Goal: Task Accomplishment & Management: Manage account settings

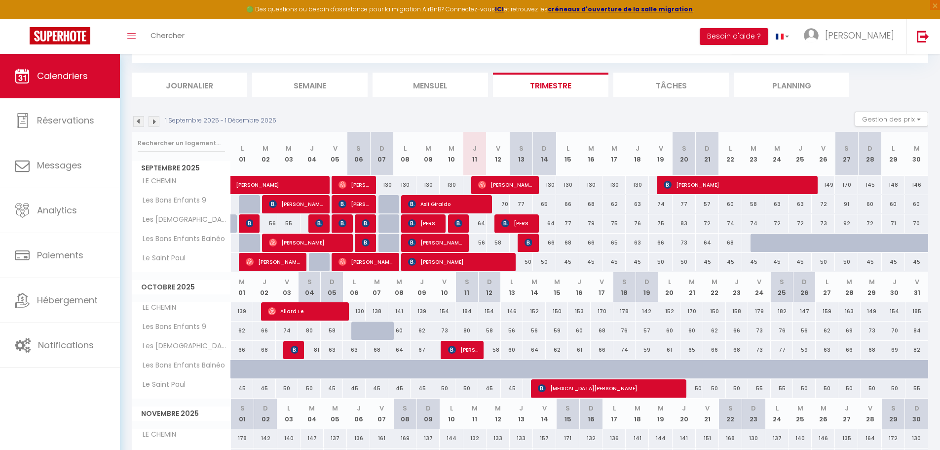
scroll to position [49, 0]
click at [463, 221] on div "64" at bounding box center [474, 223] width 23 height 18
type input "64"
type input "Jeu 11 Septembre 2025"
type input "Ven 12 Septembre 2025"
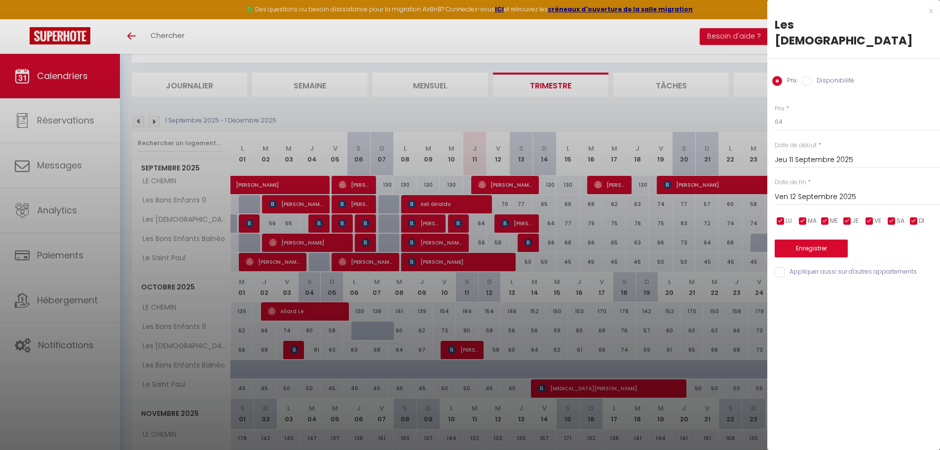
click at [461, 222] on div at bounding box center [470, 225] width 940 height 450
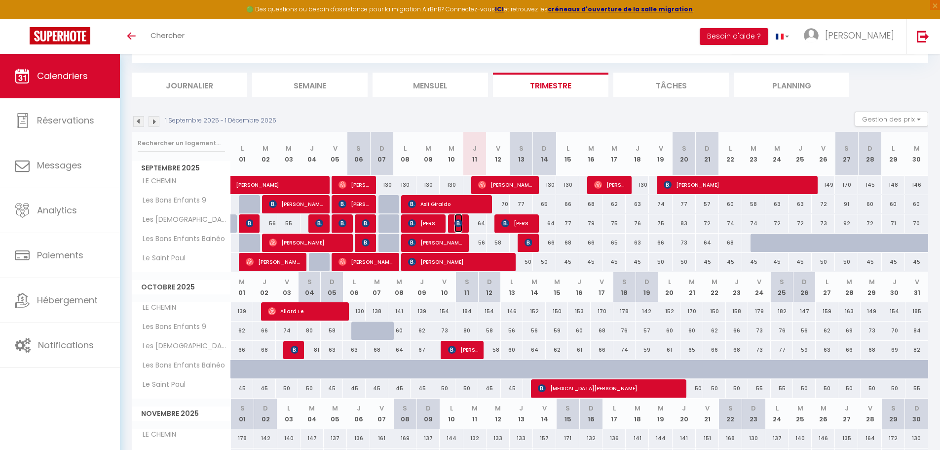
click at [461, 222] on img at bounding box center [458, 223] width 8 height 8
select select "OK"
select select "KO"
select select "1"
select select "0"
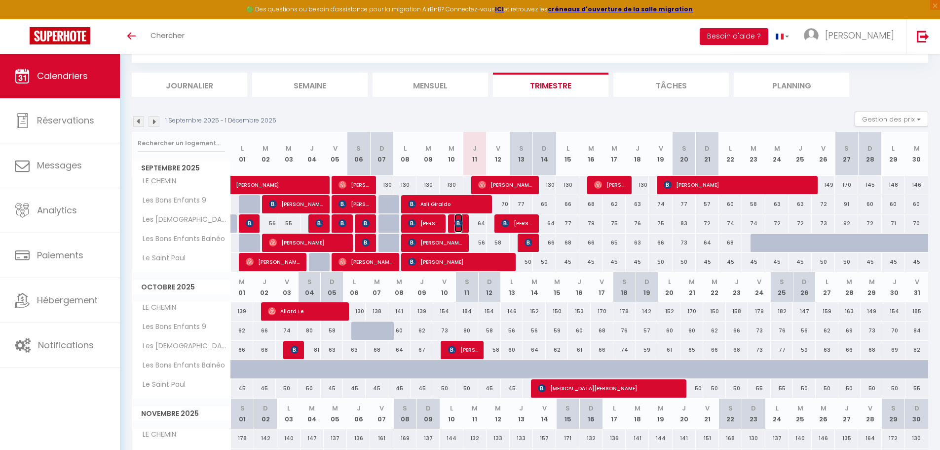
select select "1"
select select
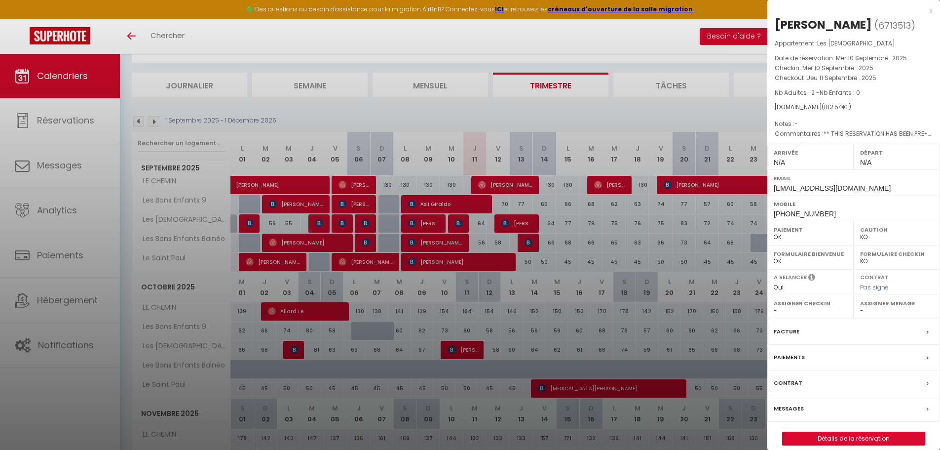
click at [930, 9] on div "x" at bounding box center [849, 11] width 165 height 12
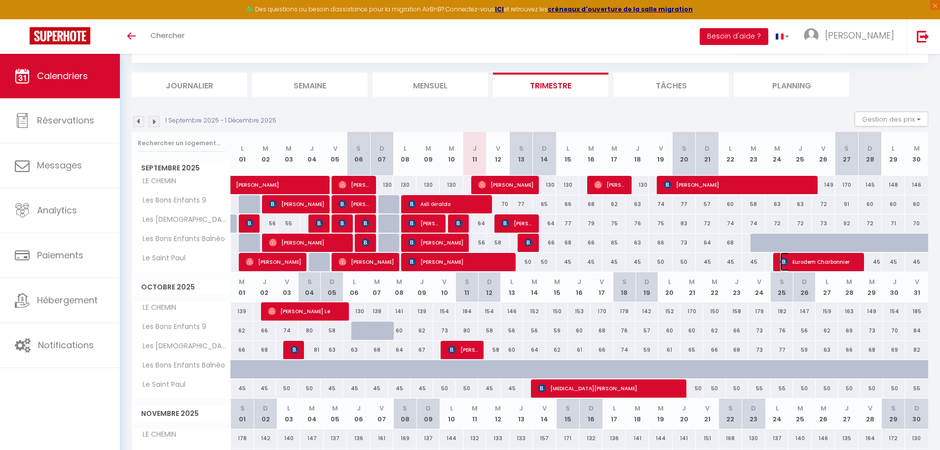
click at [823, 265] on span "Eurodem Charbonnier" at bounding box center [819, 261] width 79 height 19
select select "OK"
select select "KO"
select select "0"
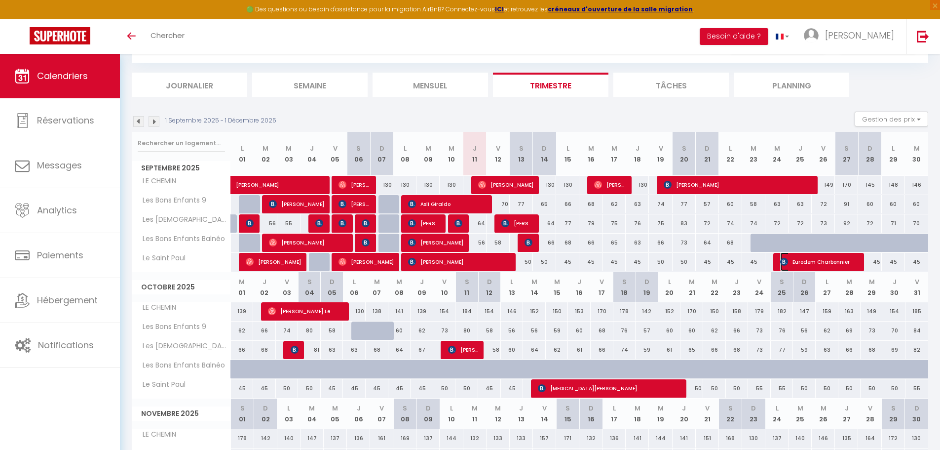
select select "1"
select select
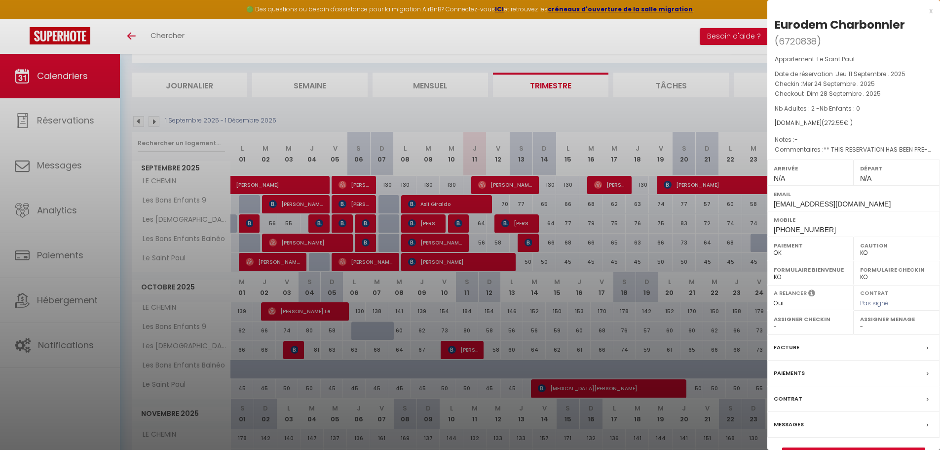
click at [70, 72] on div at bounding box center [470, 225] width 940 height 450
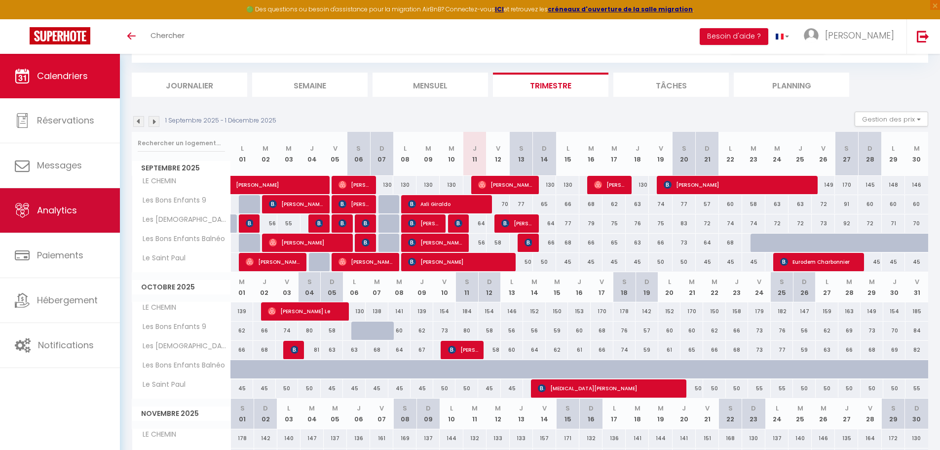
click at [79, 216] on link "Analytics" at bounding box center [60, 210] width 120 height 44
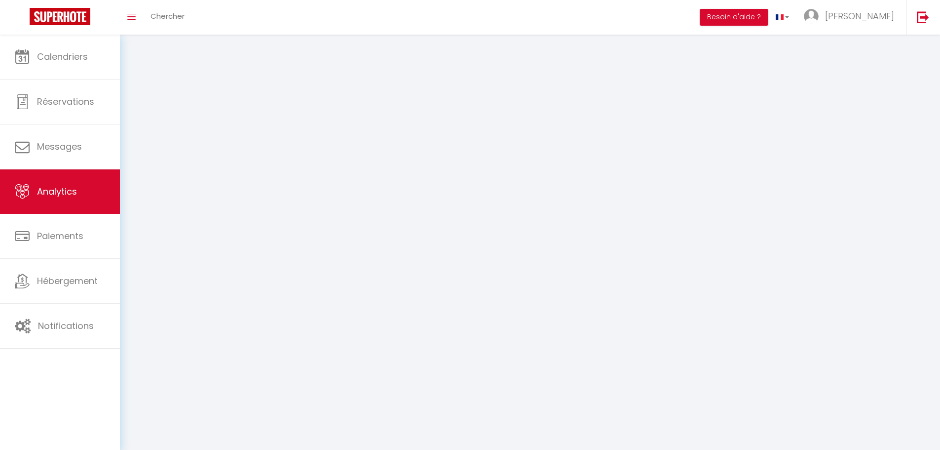
select select "2025"
select select "9"
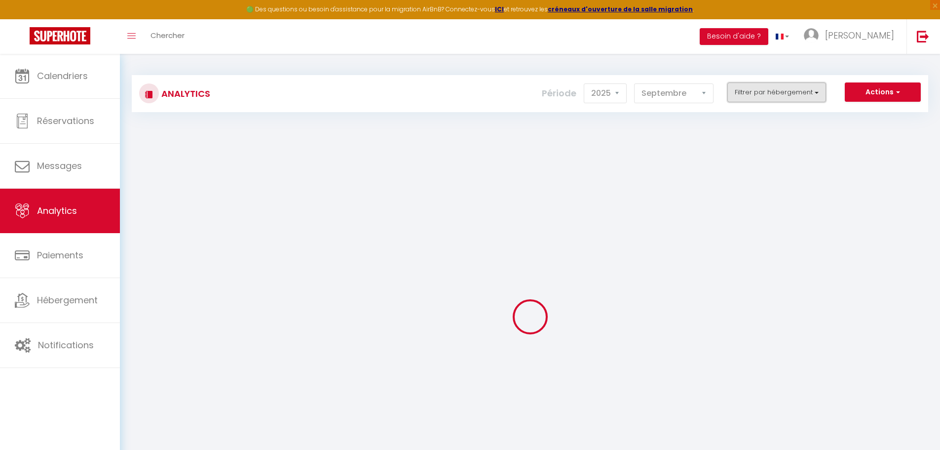
click at [819, 88] on button "Filtrer par hébergement" at bounding box center [776, 92] width 99 height 20
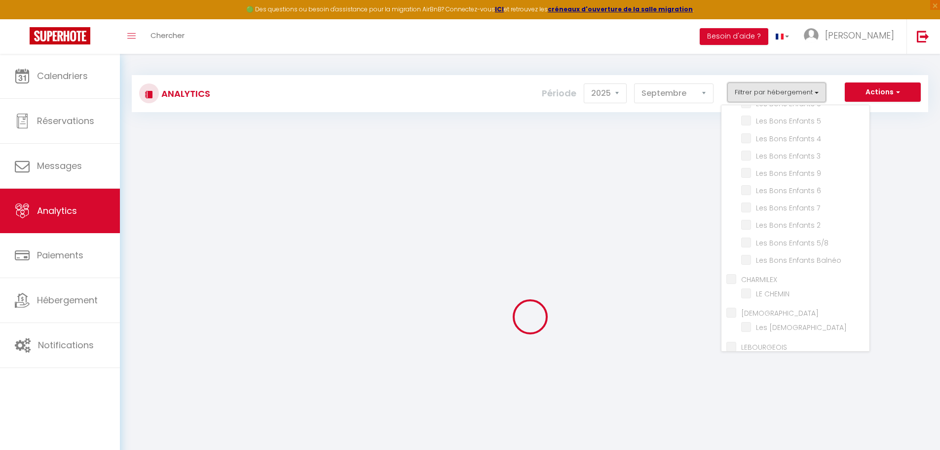
scroll to position [55, 0]
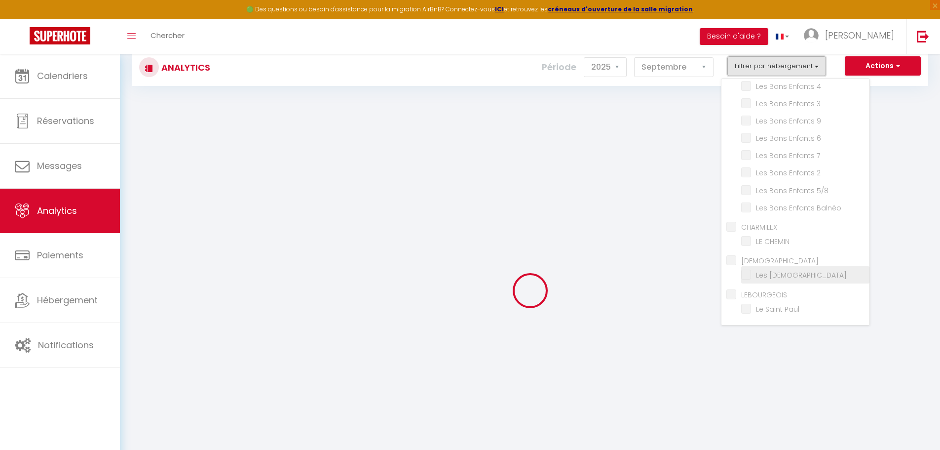
checkbox ENFANTS "false"
checkbox 8 "false"
checkbox 5 "false"
checkbox 4 "false"
checkbox 3 "false"
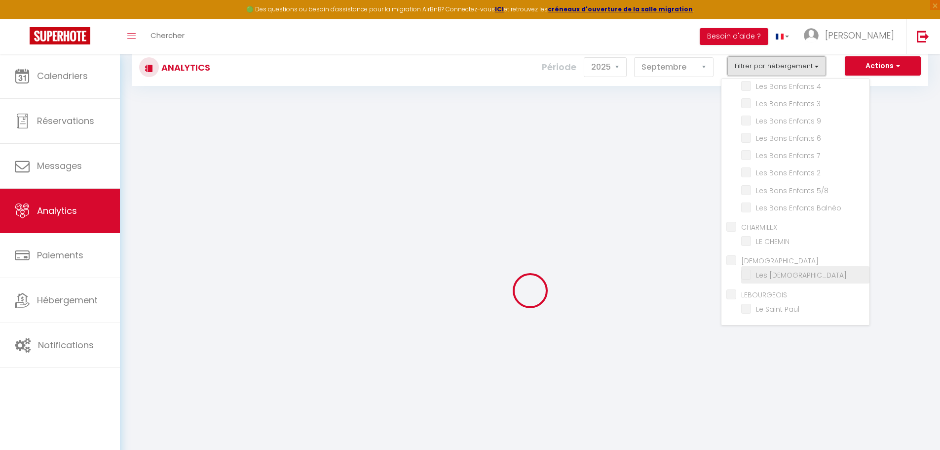
checkbox 9 "false"
checkbox 6 "false"
checkbox 7 "false"
checkbox 2 "false"
checkbox 5\/8 "false"
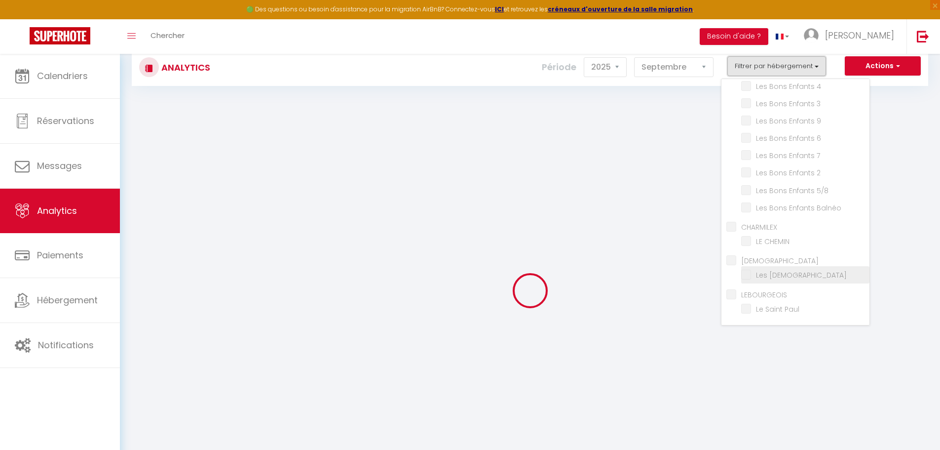
checkbox Balnéo "false"
checkbox input "false"
checkbox CHEMIN "false"
checkbox input "false"
checkbox Carmélites "false"
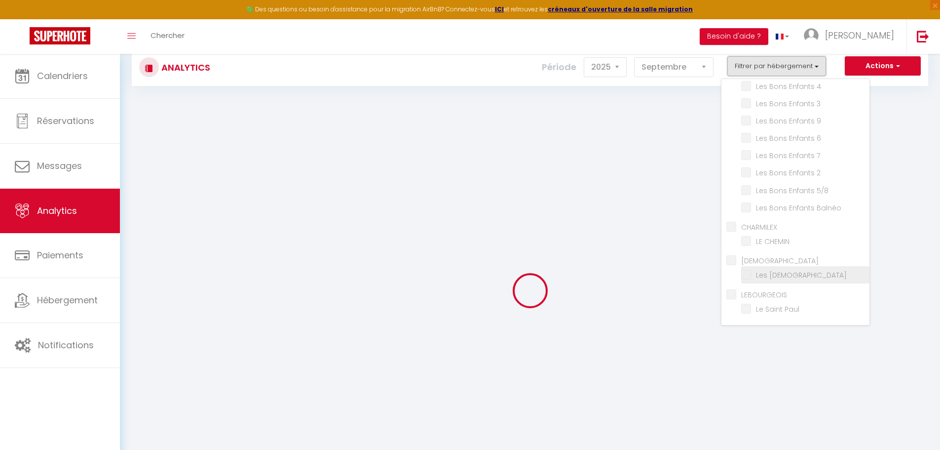
checkbox input "false"
checkbox Paul "false"
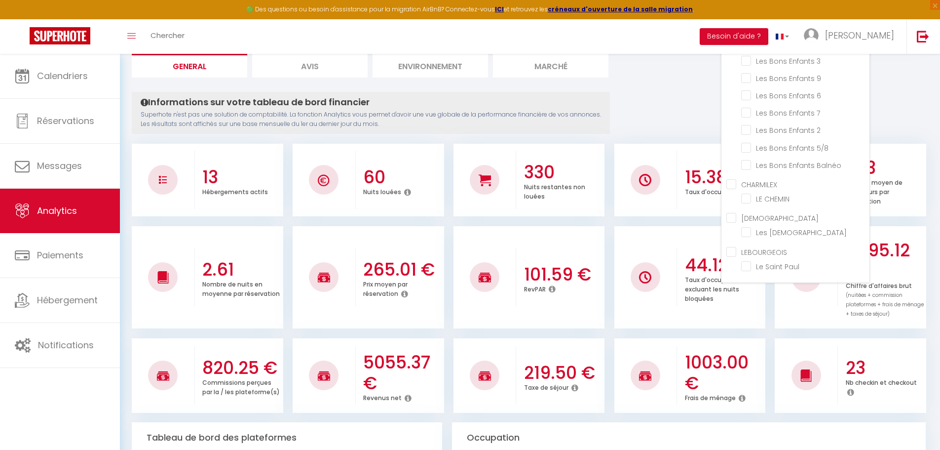
click at [733, 254] on input "LEBOURGEOIS" at bounding box center [797, 251] width 143 height 10
checkbox input "true"
checkbox 8 "false"
checkbox 5 "false"
checkbox 4 "false"
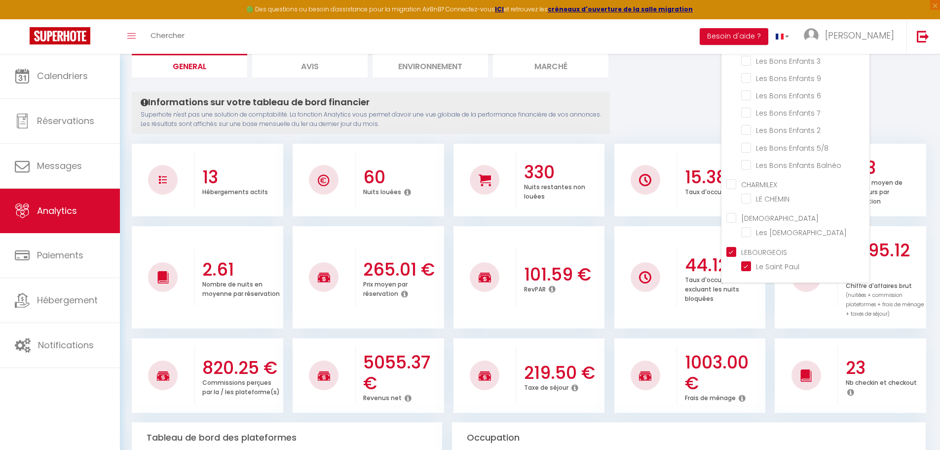
checkbox 3 "false"
checkbox 9 "false"
checkbox 6 "false"
checkbox 7 "false"
checkbox 2 "false"
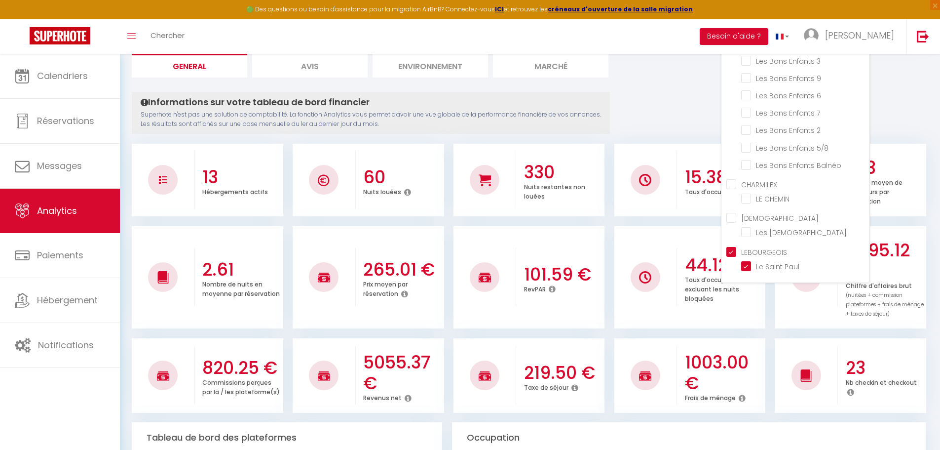
checkbox 5\/8 "false"
checkbox Balnéo "false"
checkbox CHEMIN "false"
checkbox Carmélites "false"
checkbox Paul "true"
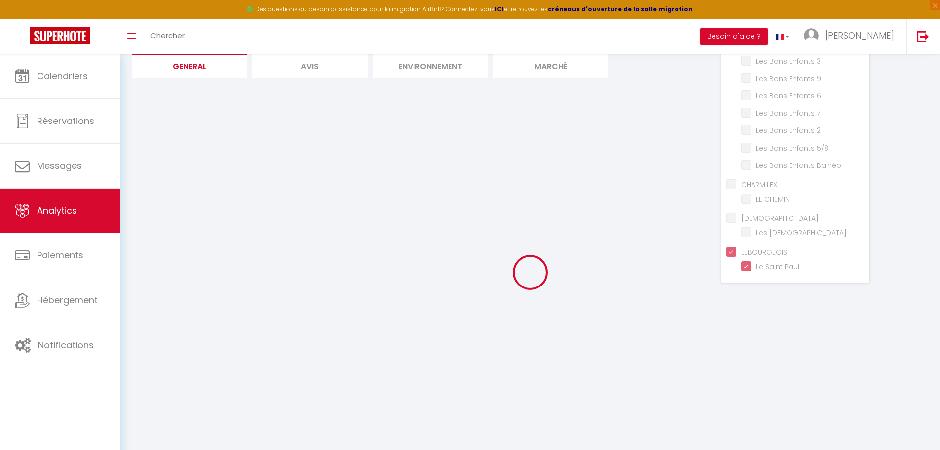
checkbox 8 "false"
checkbox 5 "false"
checkbox 4 "false"
checkbox 3 "false"
checkbox 9 "false"
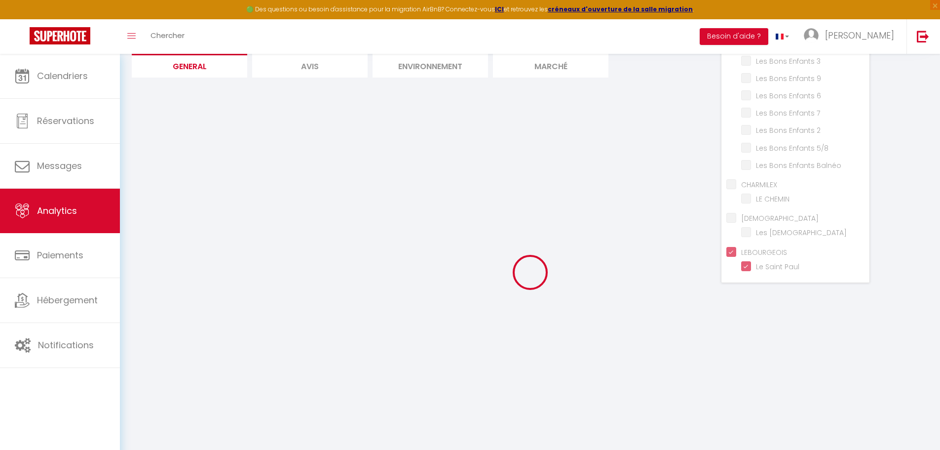
checkbox 6 "false"
checkbox 7 "false"
checkbox 2 "false"
checkbox 5\/8 "false"
checkbox Balnéo "false"
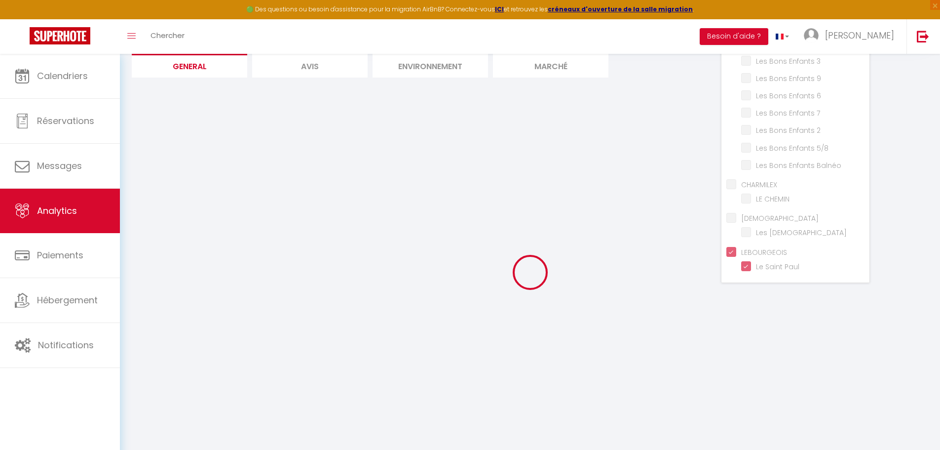
checkbox CHEMIN "false"
checkbox Carmélites "false"
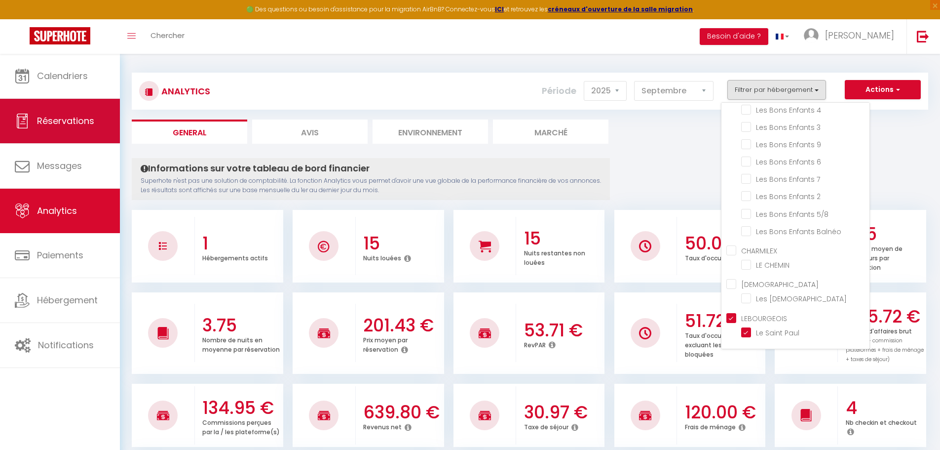
scroll to position [0, 0]
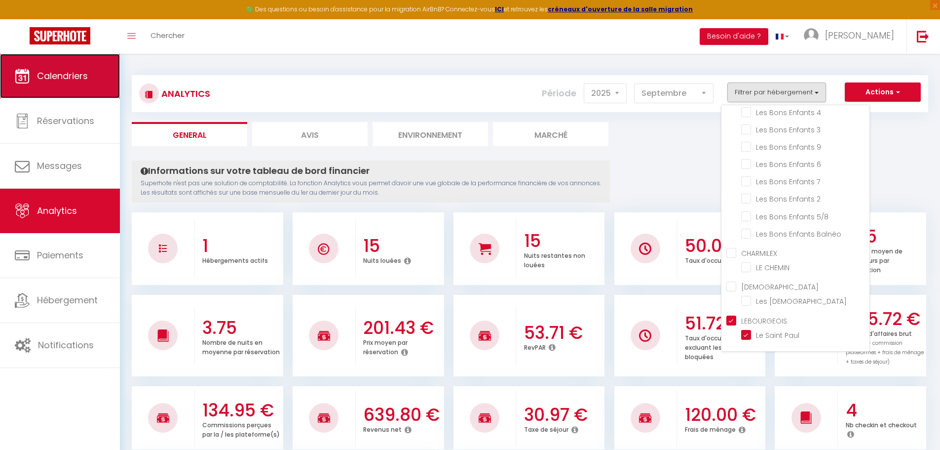
click at [98, 73] on link "Calendriers" at bounding box center [60, 76] width 120 height 44
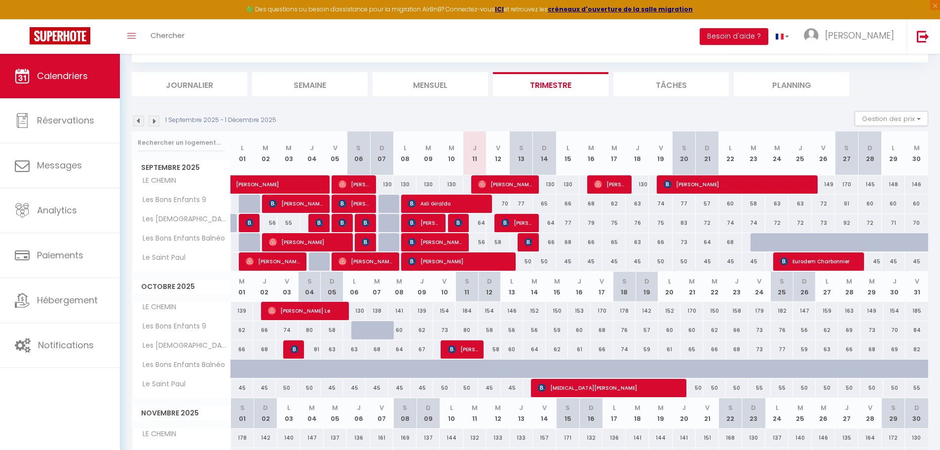
scroll to position [49, 0]
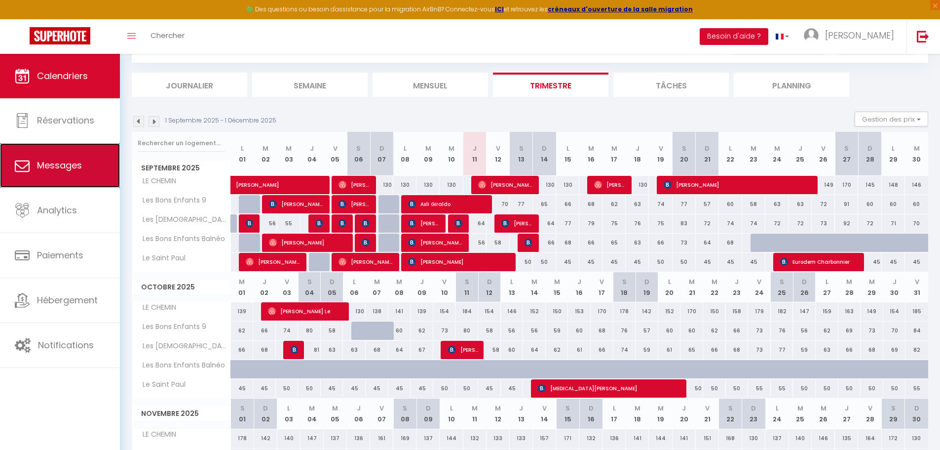
click at [86, 169] on link "Messages" at bounding box center [60, 165] width 120 height 44
select select "message"
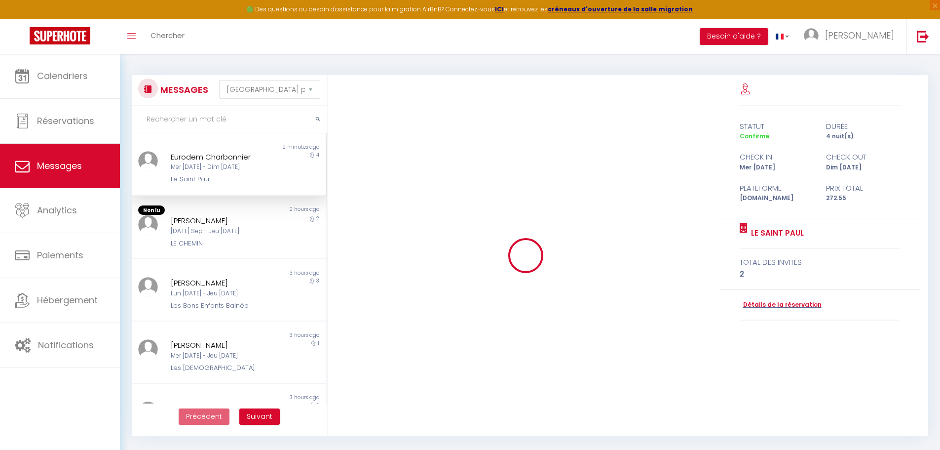
scroll to position [112, 0]
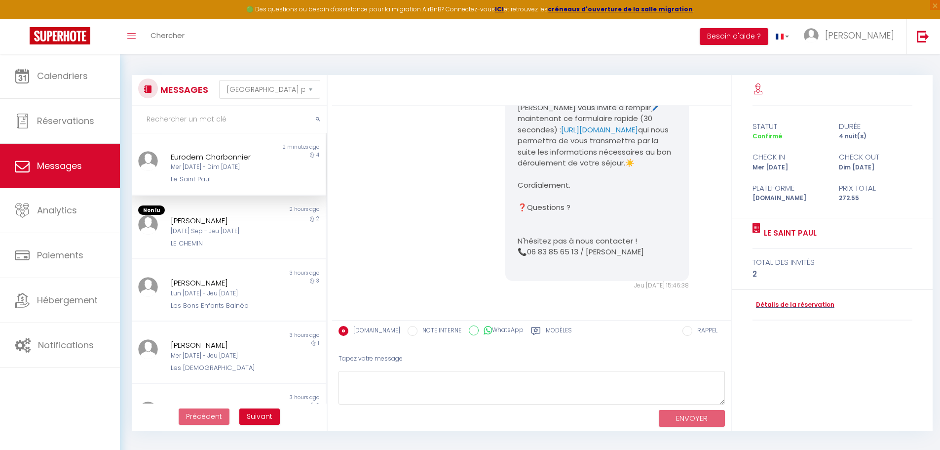
click at [257, 169] on div "Mer [DATE] - Dim [DATE]" at bounding box center [221, 166] width 100 height 9
